Goal: Task Accomplishment & Management: Complete application form

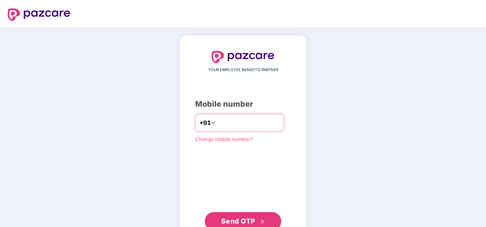
click at [224, 122] on input "number" at bounding box center [248, 123] width 63 height 12
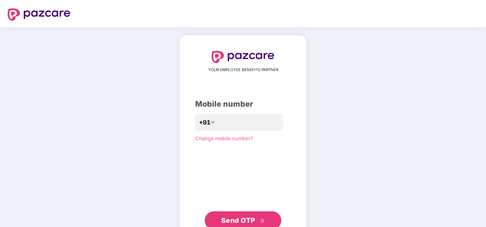
click at [235, 221] on span "Send OTP" at bounding box center [238, 221] width 34 height 8
click at [250, 220] on span "Send OTP" at bounding box center [238, 221] width 34 height 8
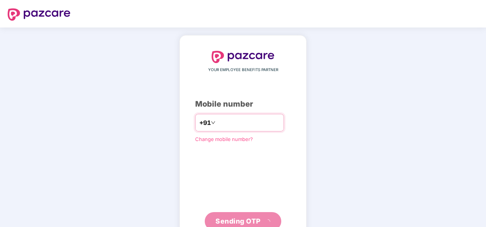
click at [217, 122] on input "**********" at bounding box center [248, 123] width 63 height 12
type input "**********"
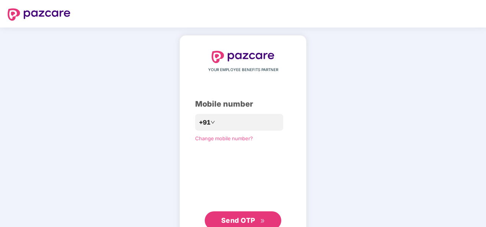
click at [237, 220] on span "Send OTP" at bounding box center [238, 221] width 34 height 8
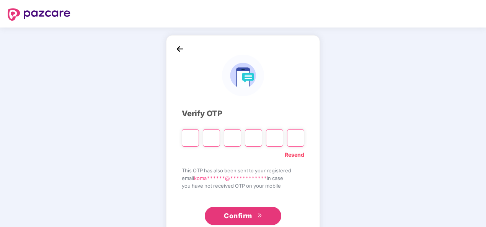
type input "*"
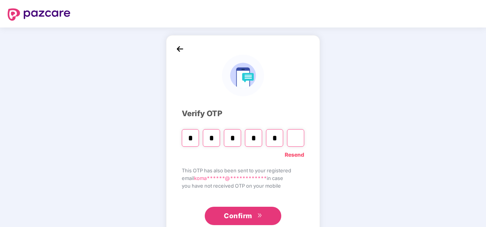
type input "*"
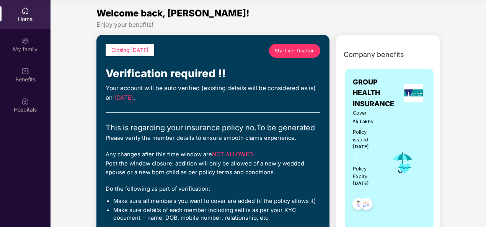
click at [289, 50] on span "Start verification" at bounding box center [295, 50] width 40 height 7
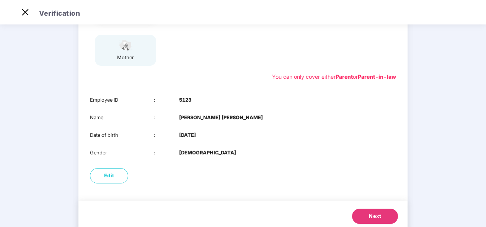
scroll to position [138, 0]
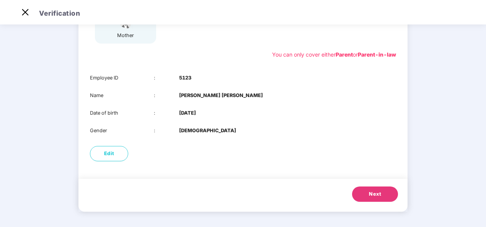
click at [386, 191] on button "Next" at bounding box center [375, 194] width 46 height 15
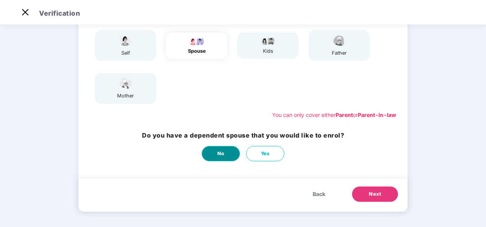
click at [223, 151] on span "No" at bounding box center [220, 154] width 7 height 8
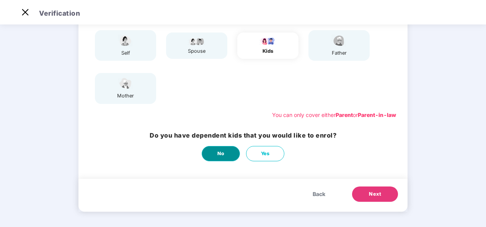
scroll to position [0, 0]
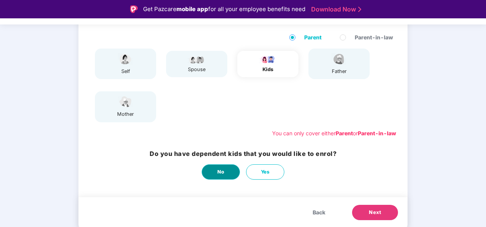
click at [221, 170] on span "No" at bounding box center [220, 172] width 7 height 8
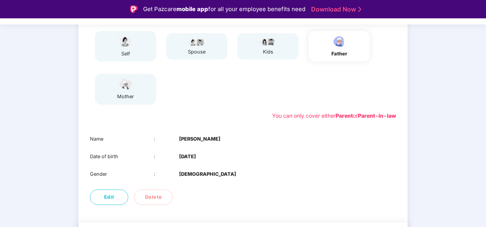
scroll to position [120, 0]
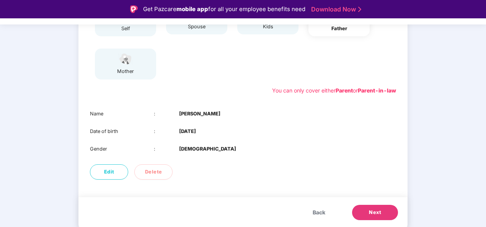
click at [369, 210] on span "Next" at bounding box center [375, 213] width 12 height 8
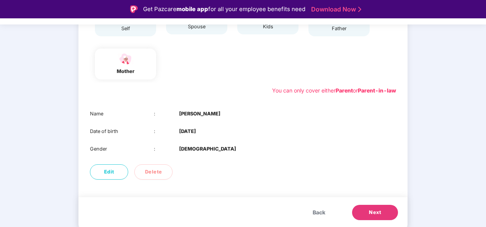
scroll to position [18, 0]
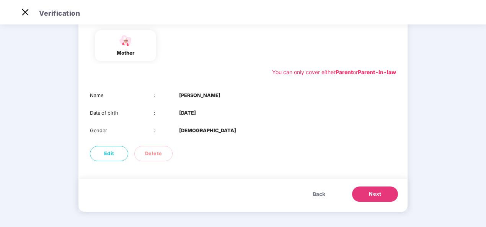
click at [376, 194] on span "Next" at bounding box center [375, 195] width 12 height 8
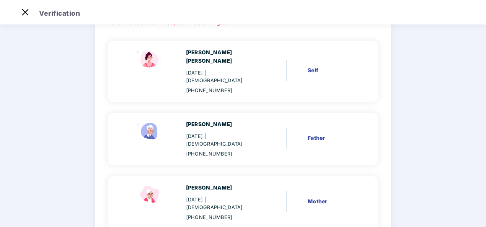
scroll to position [95, 0]
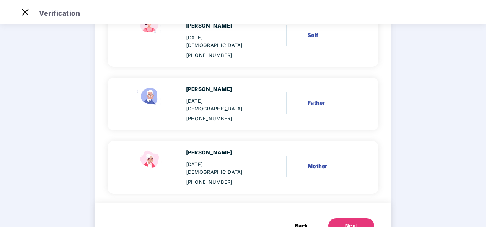
click at [352, 222] on div "Next" at bounding box center [351, 226] width 12 height 8
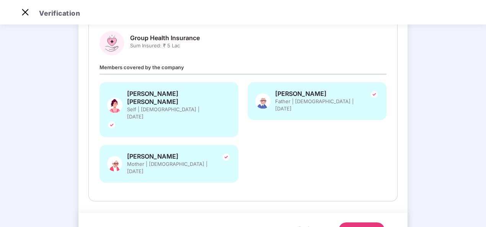
scroll to position [0, 0]
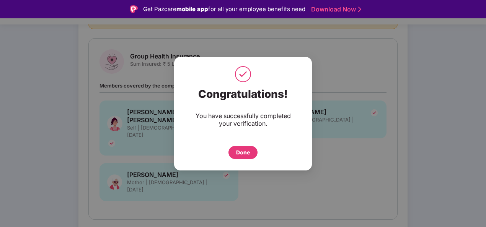
click at [244, 149] on div "Done" at bounding box center [243, 152] width 14 height 8
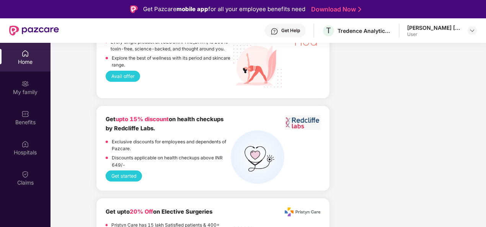
scroll to position [1005, 0]
